Goal: Find specific page/section: Find specific page/section

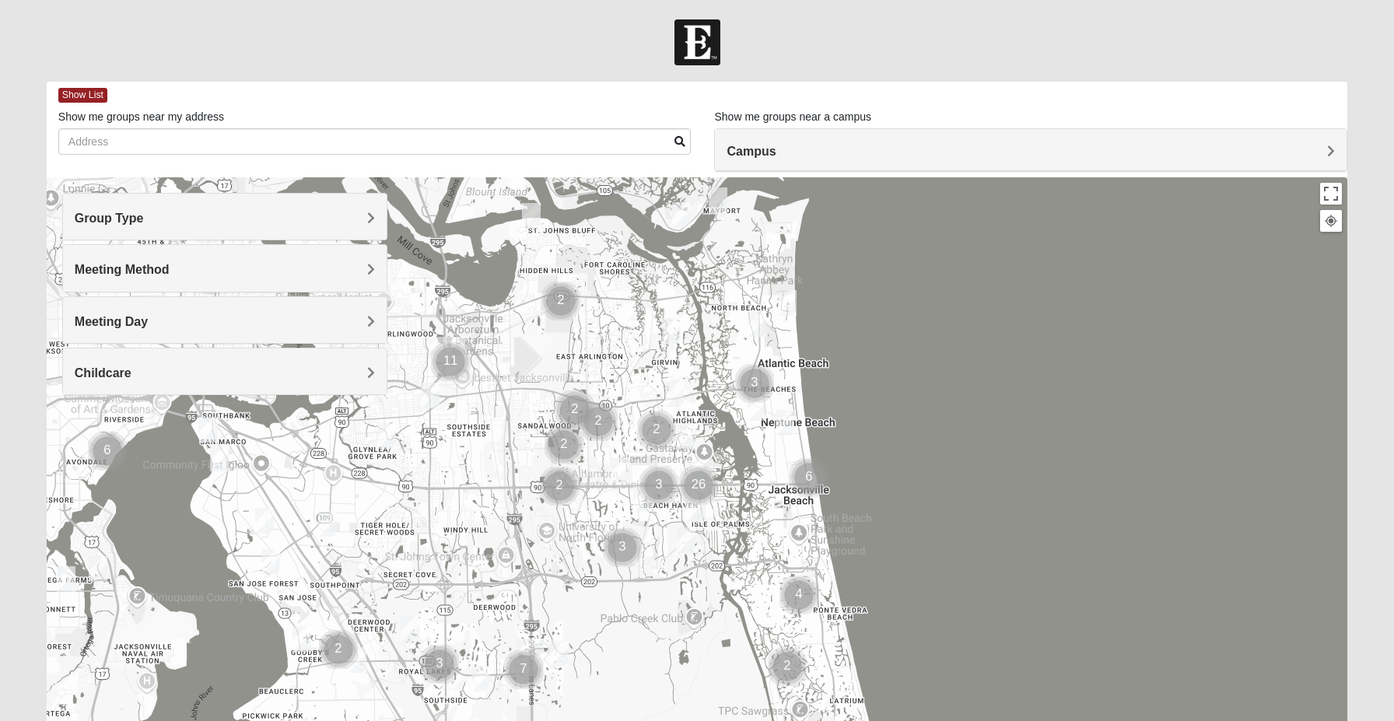
click at [804, 170] on div "Campus" at bounding box center [1031, 150] width 632 height 42
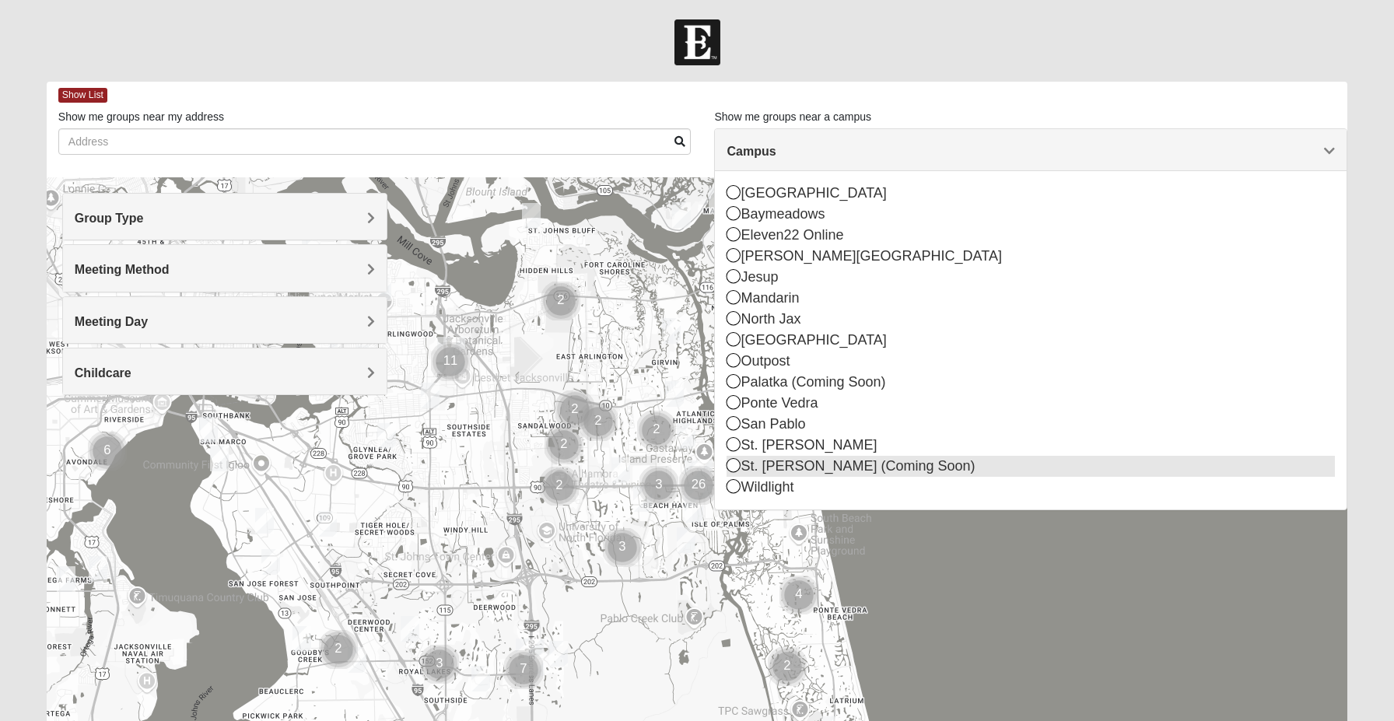
click at [735, 466] on icon at bounding box center [734, 465] width 14 height 14
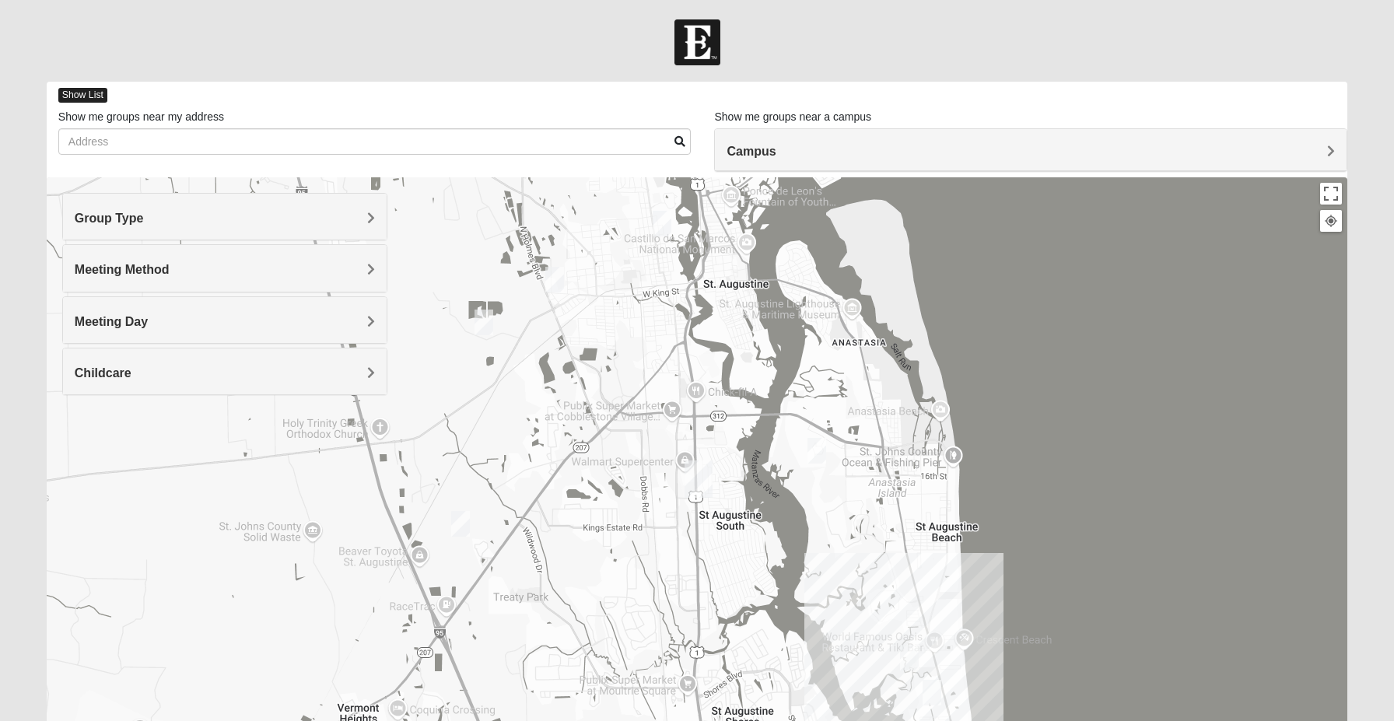
click at [87, 95] on span "Show List" at bounding box center [82, 95] width 49 height 15
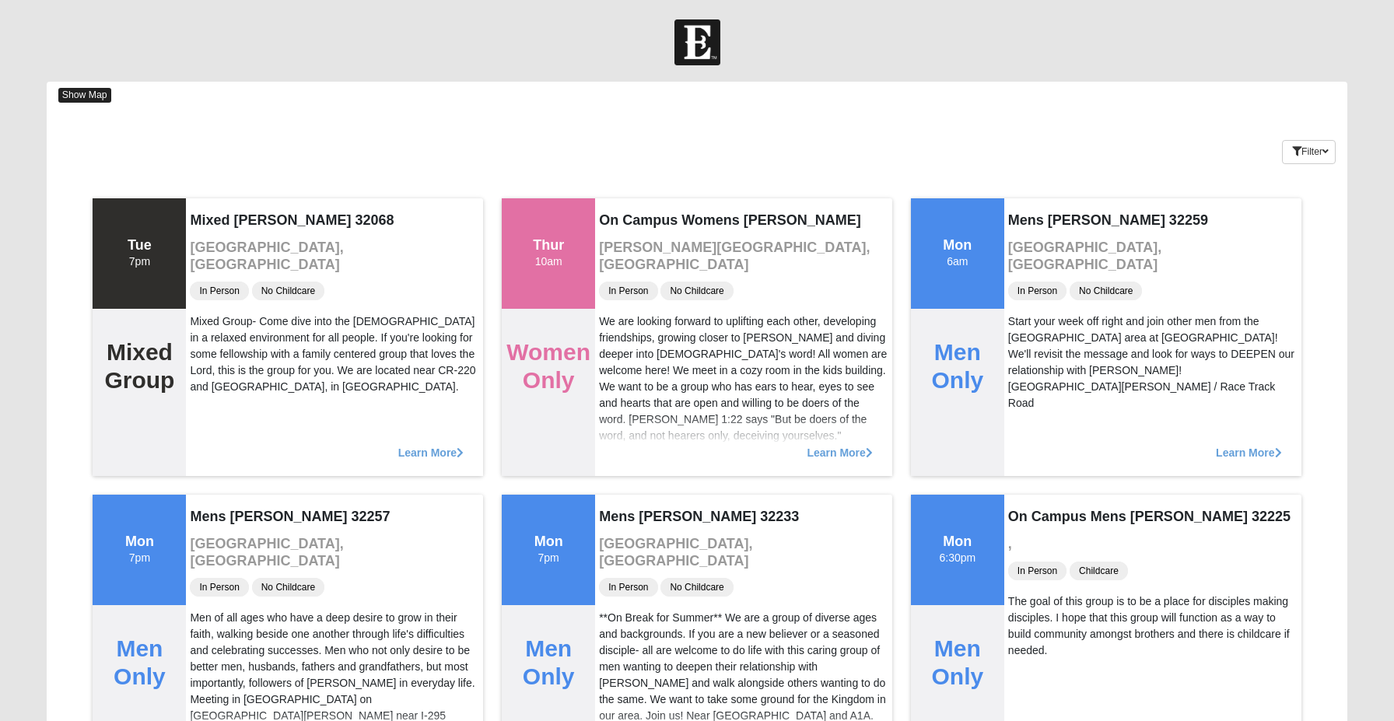
click at [87, 95] on span "Show Map" at bounding box center [84, 95] width 53 height 15
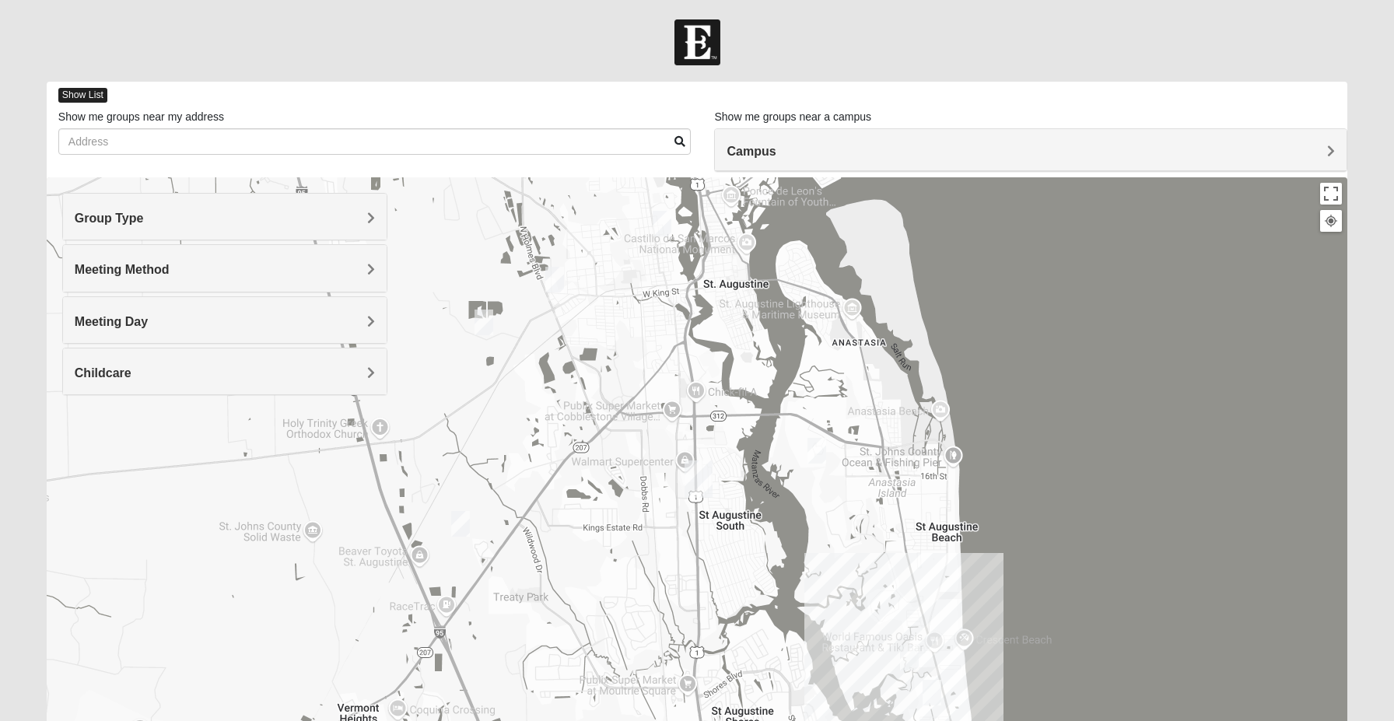
click at [87, 95] on span "Show List" at bounding box center [82, 95] width 49 height 15
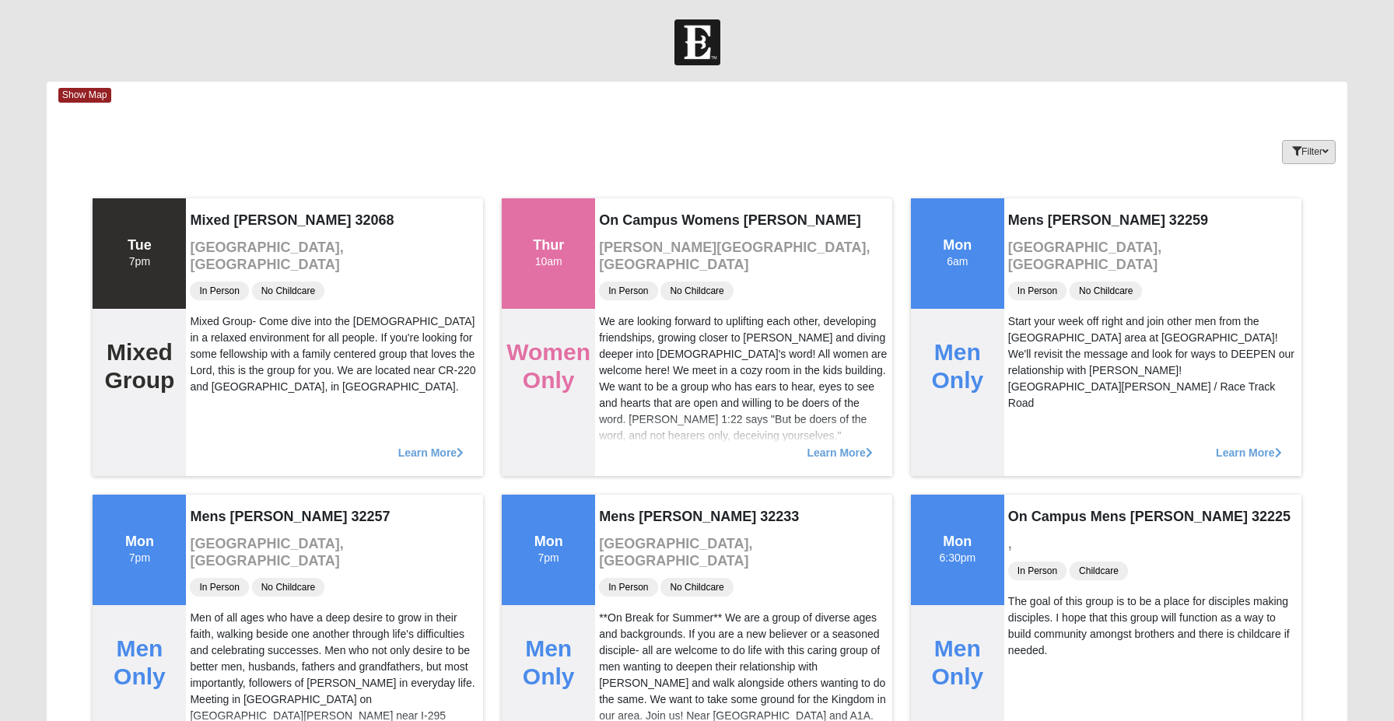
click at [1313, 156] on button "Filter" at bounding box center [1309, 152] width 54 height 24
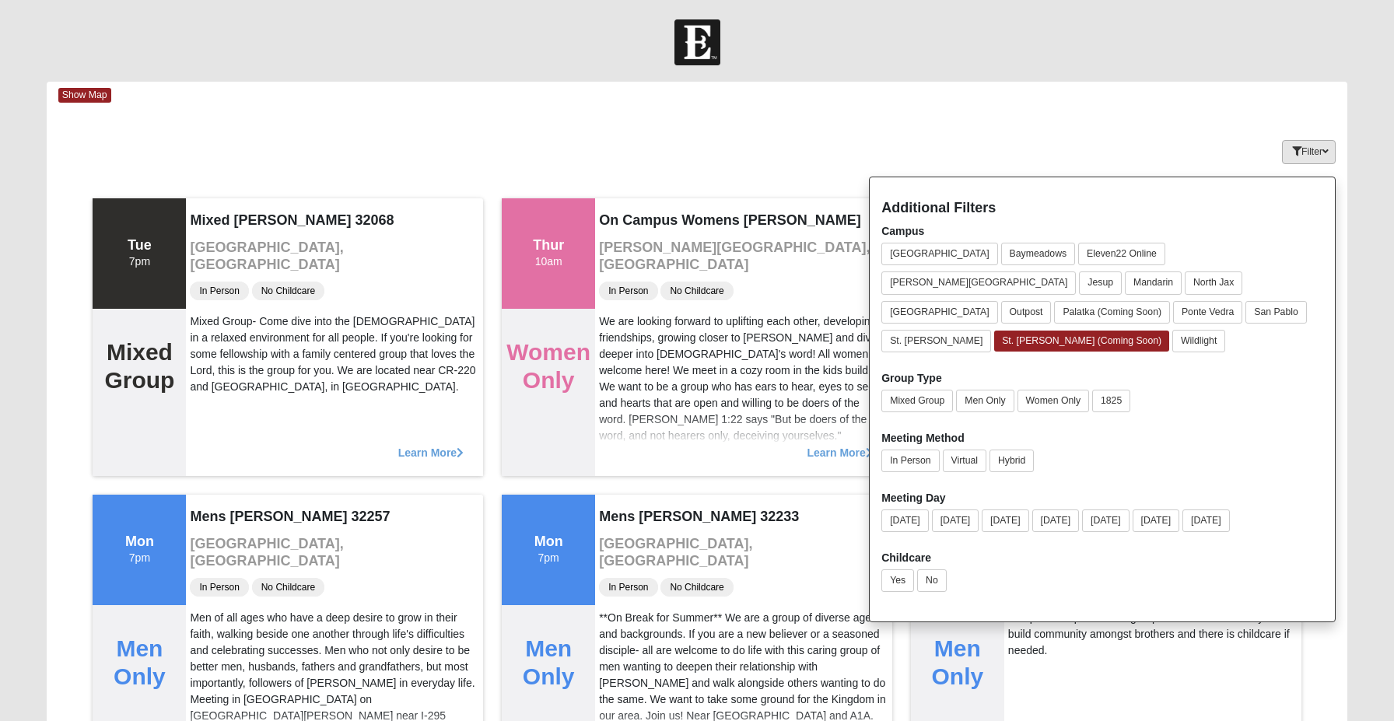
click at [1295, 153] on icon "button" at bounding box center [1296, 151] width 9 height 9
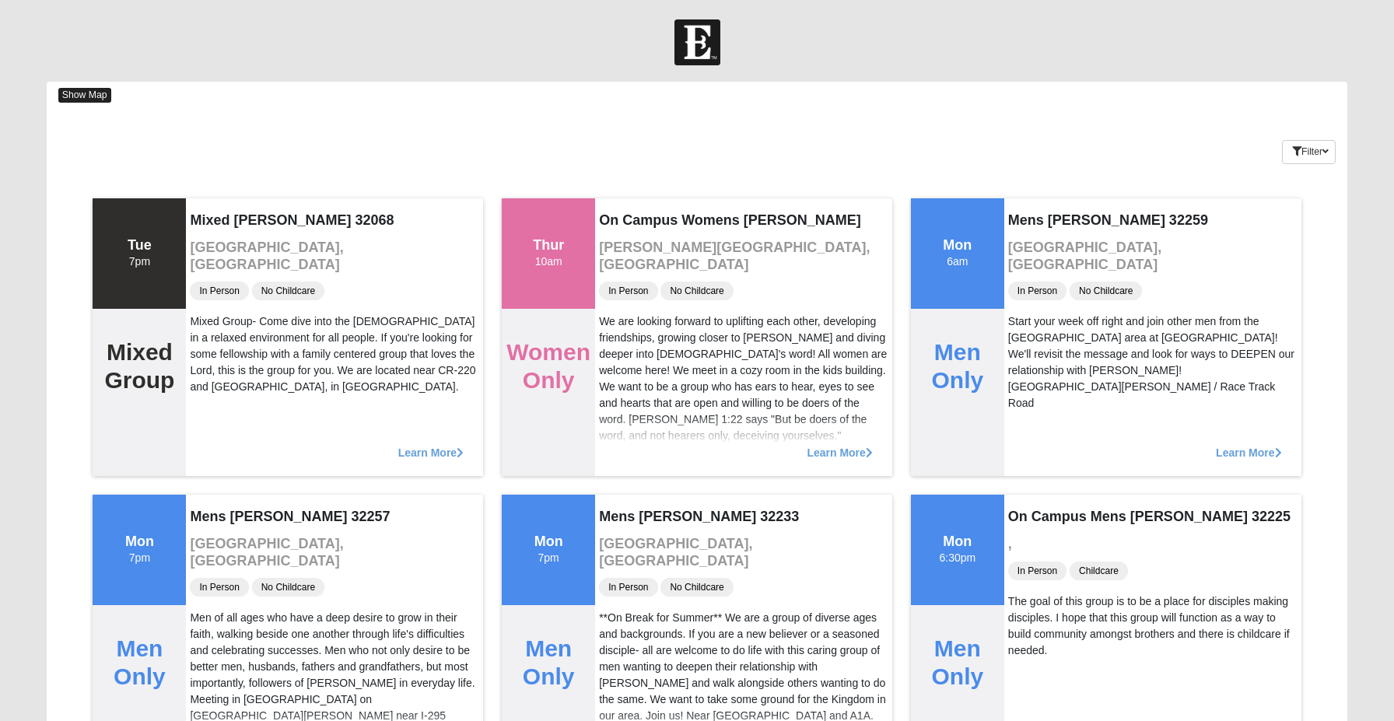
click at [91, 95] on span "Show Map" at bounding box center [84, 95] width 53 height 15
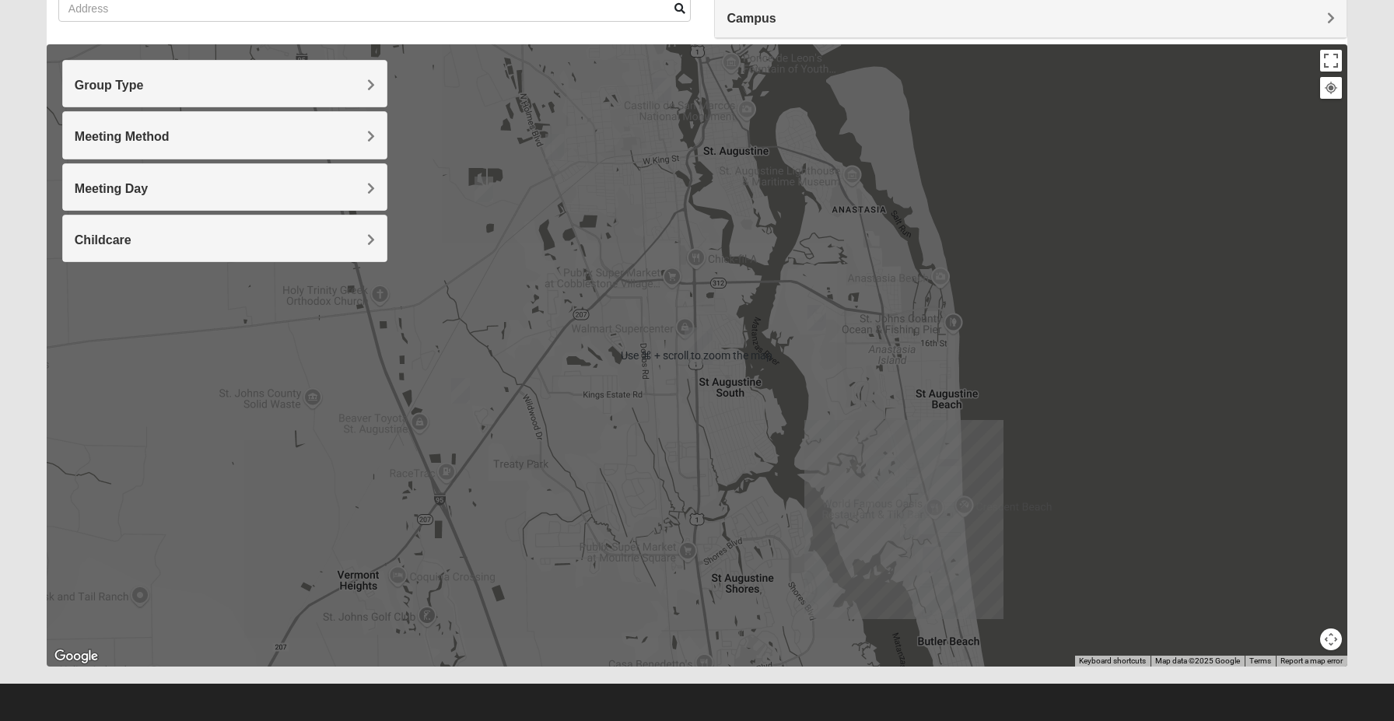
scroll to position [124, 0]
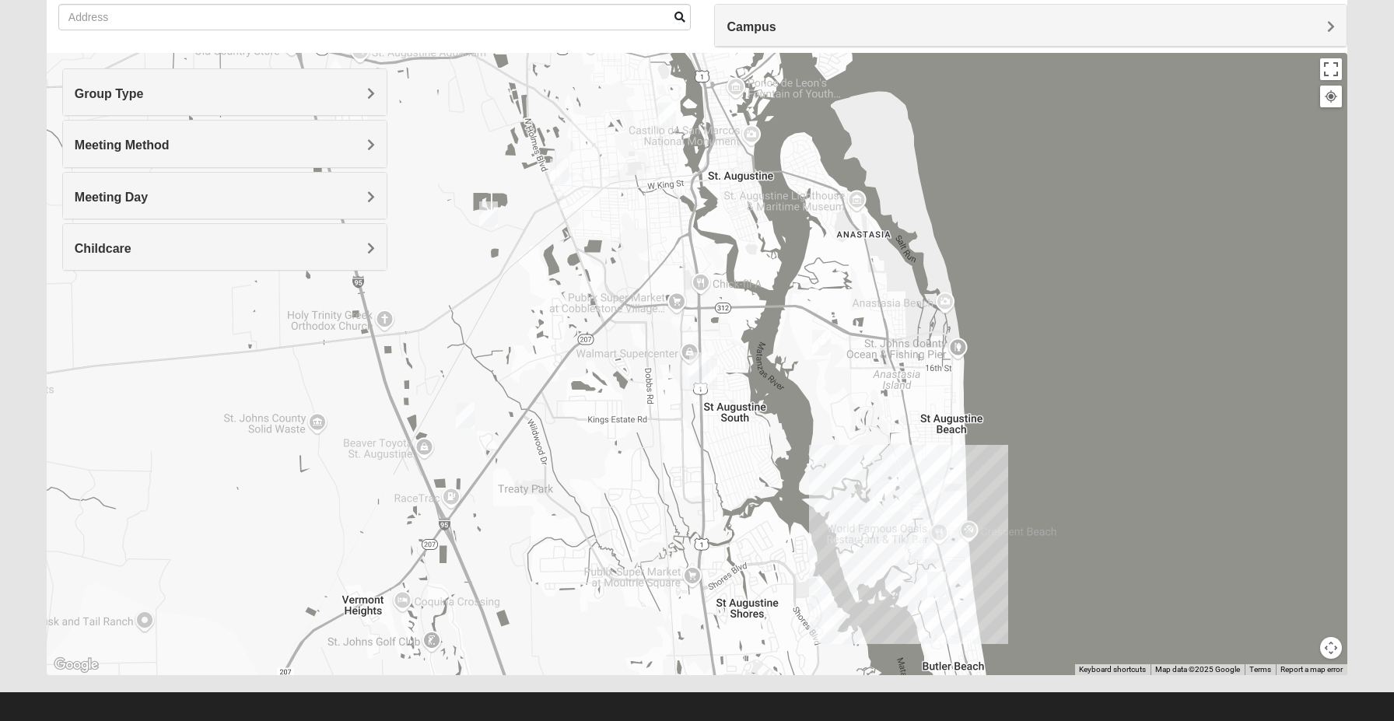
drag, startPoint x: 1126, startPoint y: 339, endPoint x: 1130, endPoint y: 359, distance: 20.0
click at [1130, 359] on div at bounding box center [697, 364] width 1301 height 622
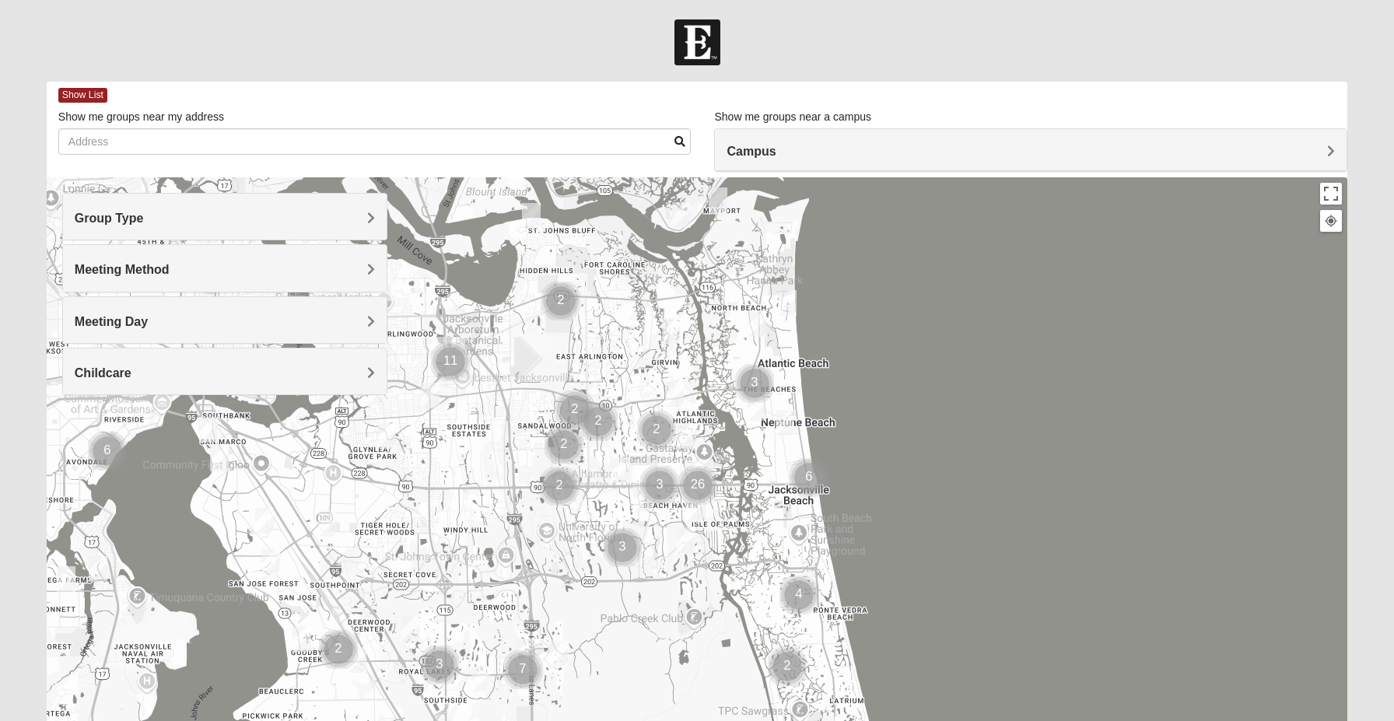
click at [758, 156] on span "Campus" at bounding box center [751, 151] width 49 height 13
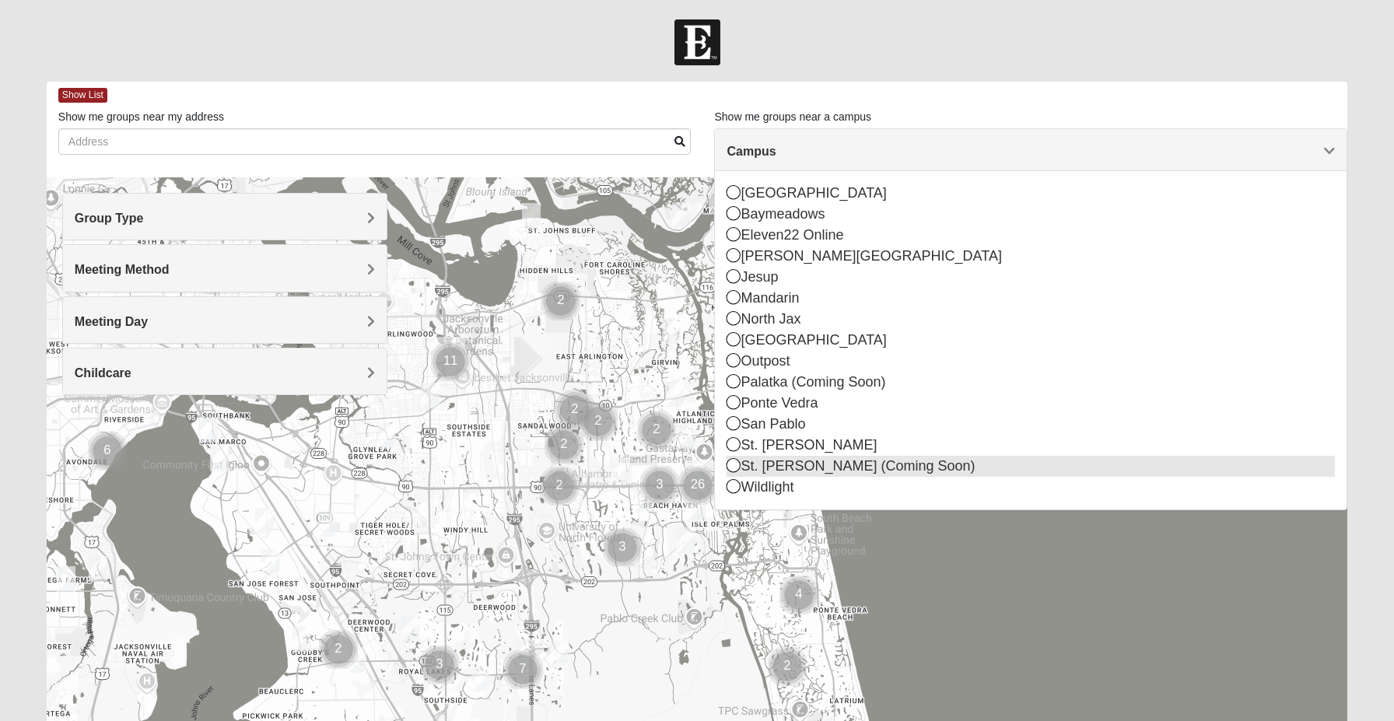
click at [735, 463] on icon at bounding box center [734, 465] width 14 height 14
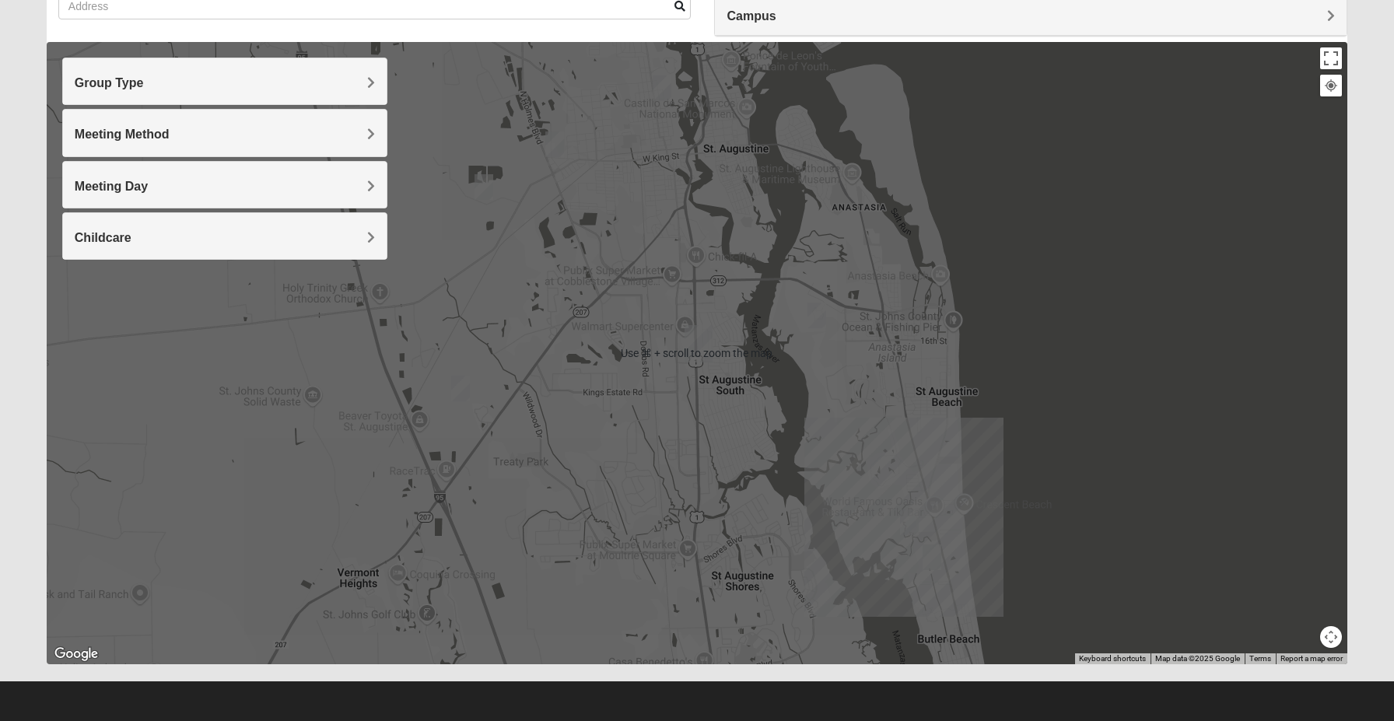
scroll to position [135, 0]
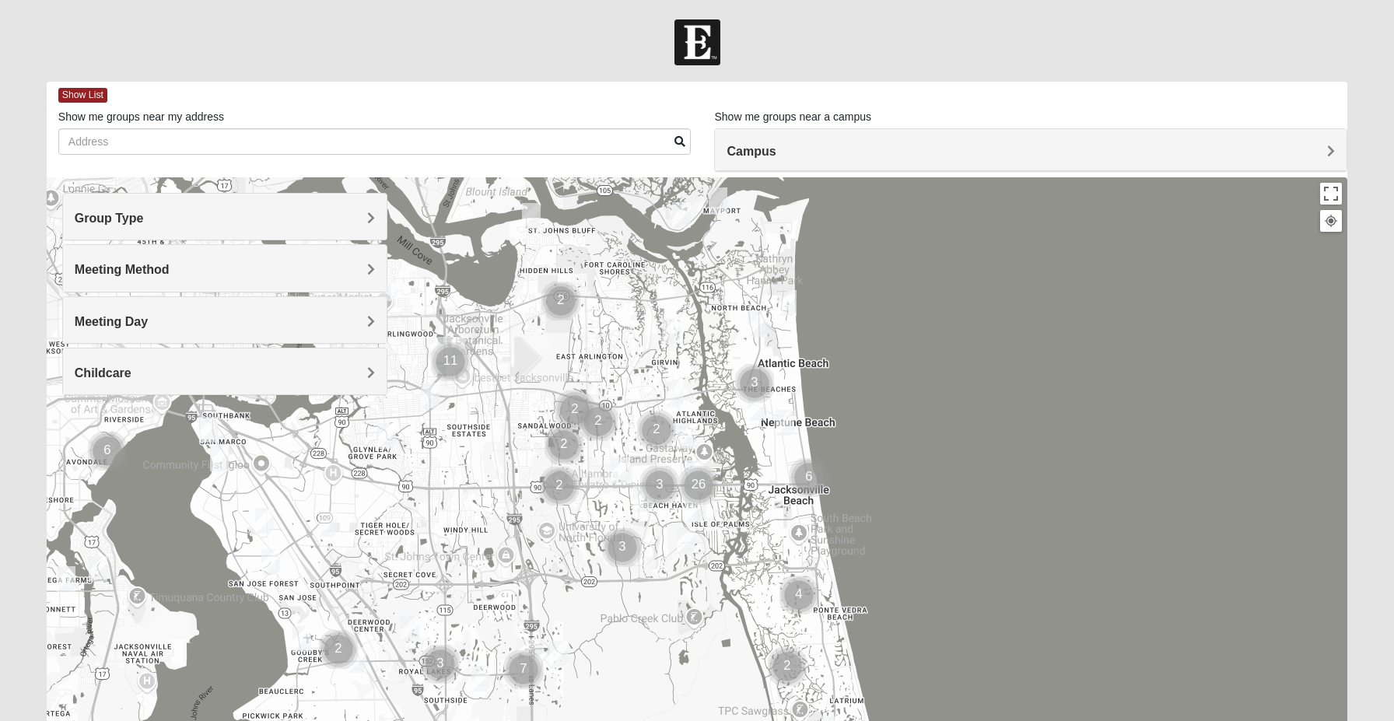
click at [794, 148] on h4 "Campus" at bounding box center [1031, 151] width 608 height 15
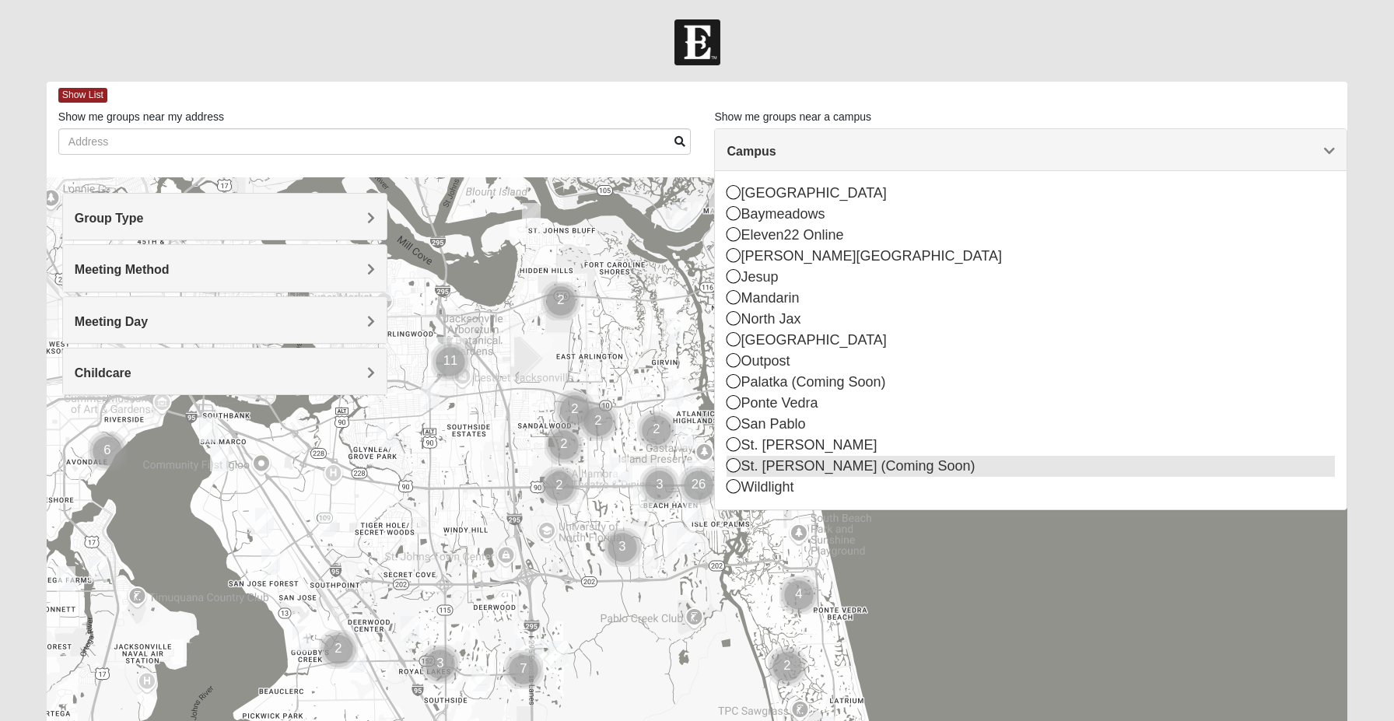
click at [737, 464] on icon at bounding box center [734, 465] width 14 height 14
